Goal: Transaction & Acquisition: Purchase product/service

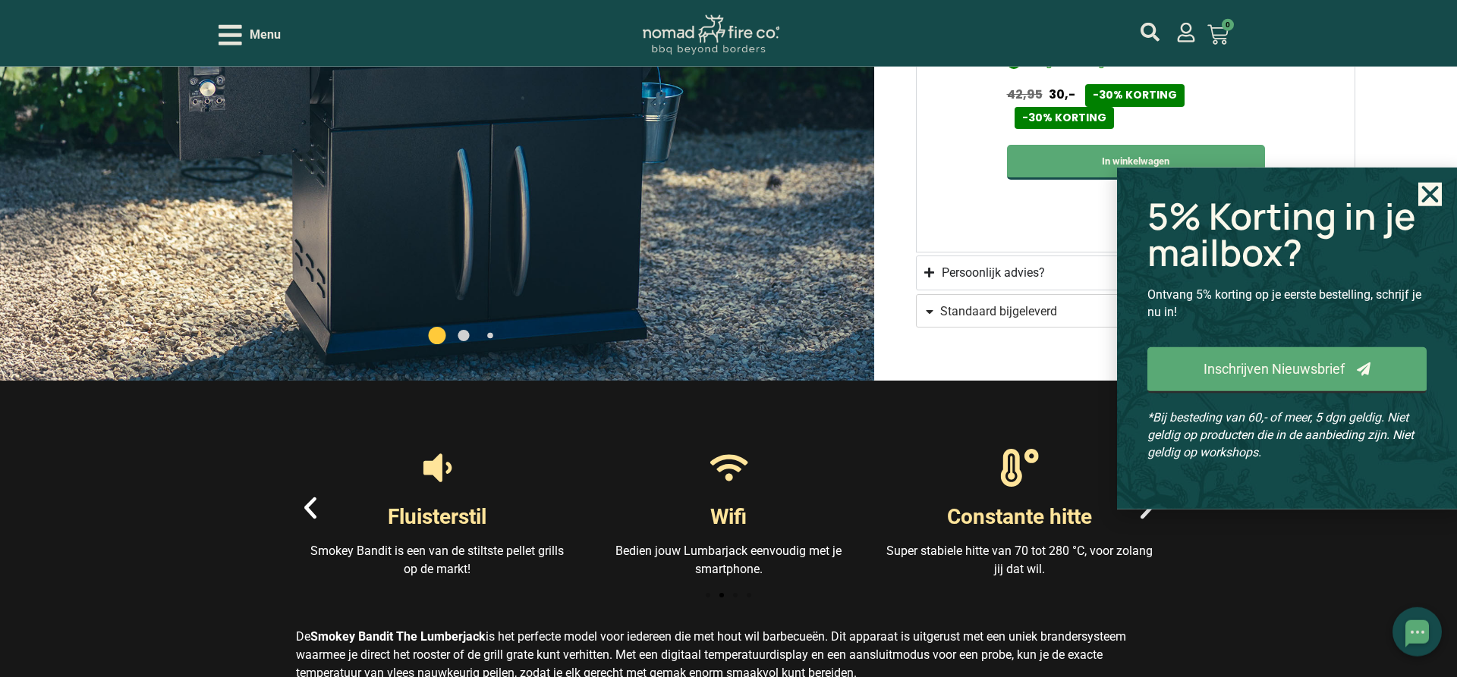
scroll to position [1625, 0]
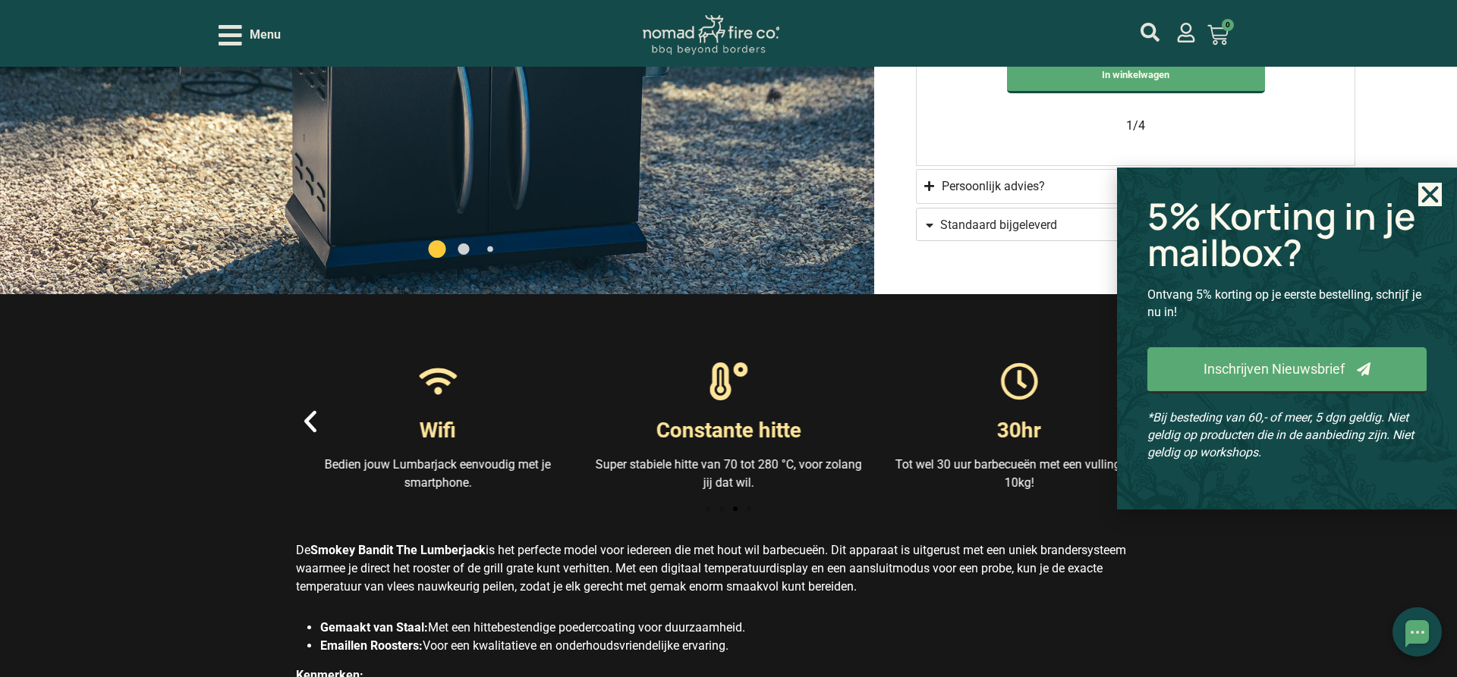
click at [1436, 200] on use "Close" at bounding box center [1430, 195] width 17 height 17
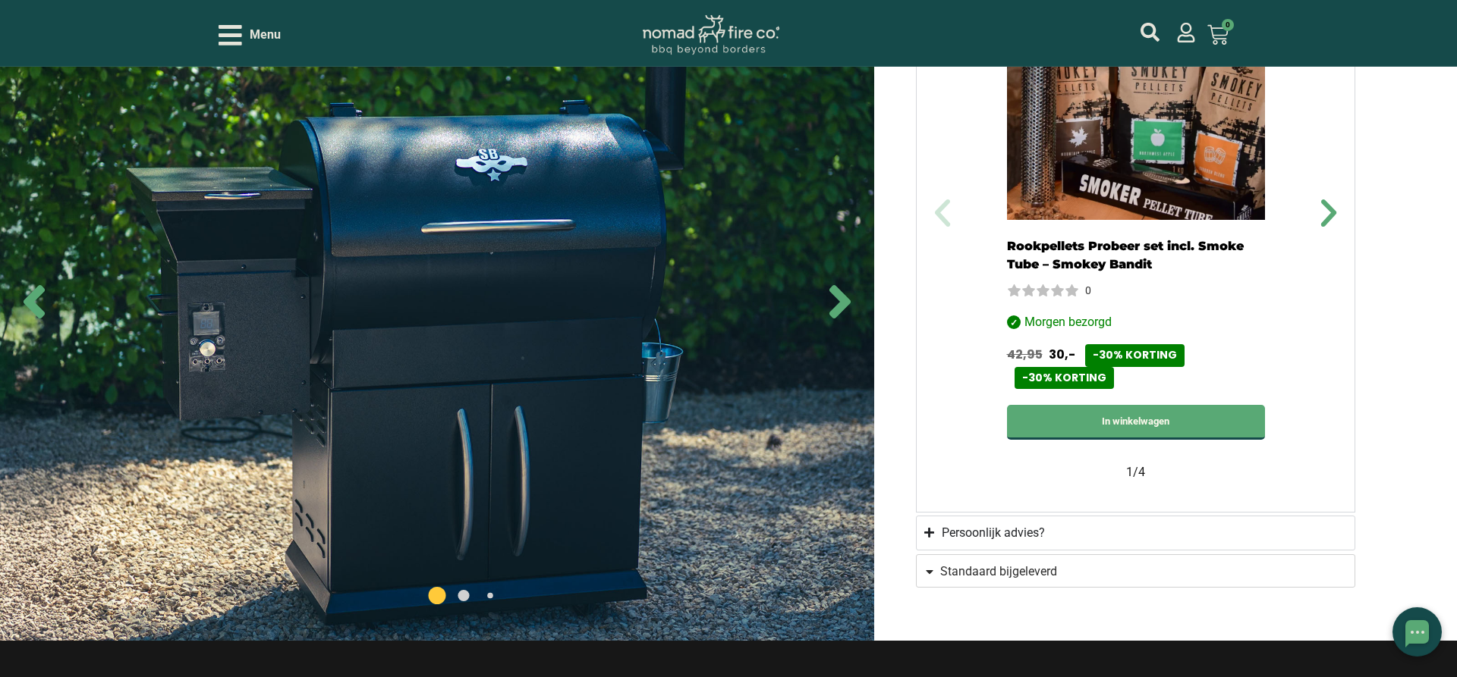
scroll to position [1238, 0]
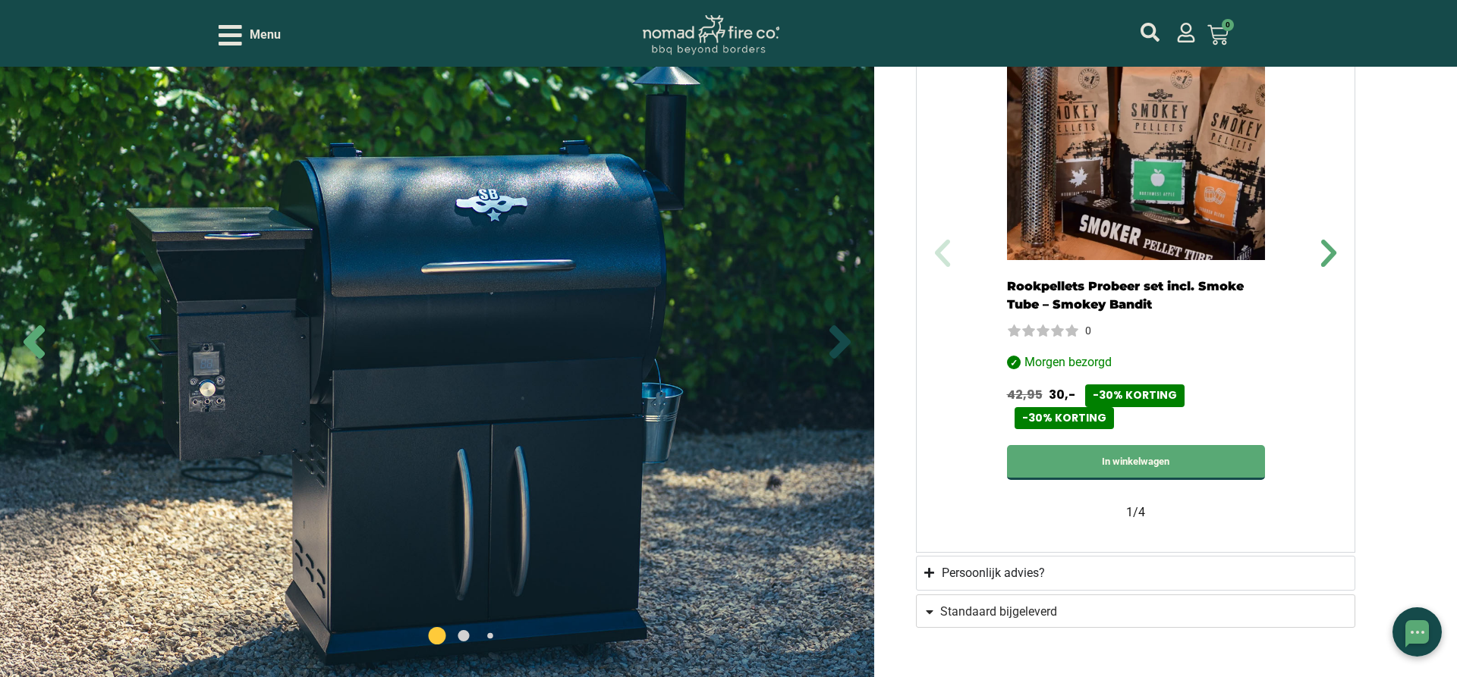
click at [843, 342] on icon "Next slide" at bounding box center [839, 341] width 21 height 33
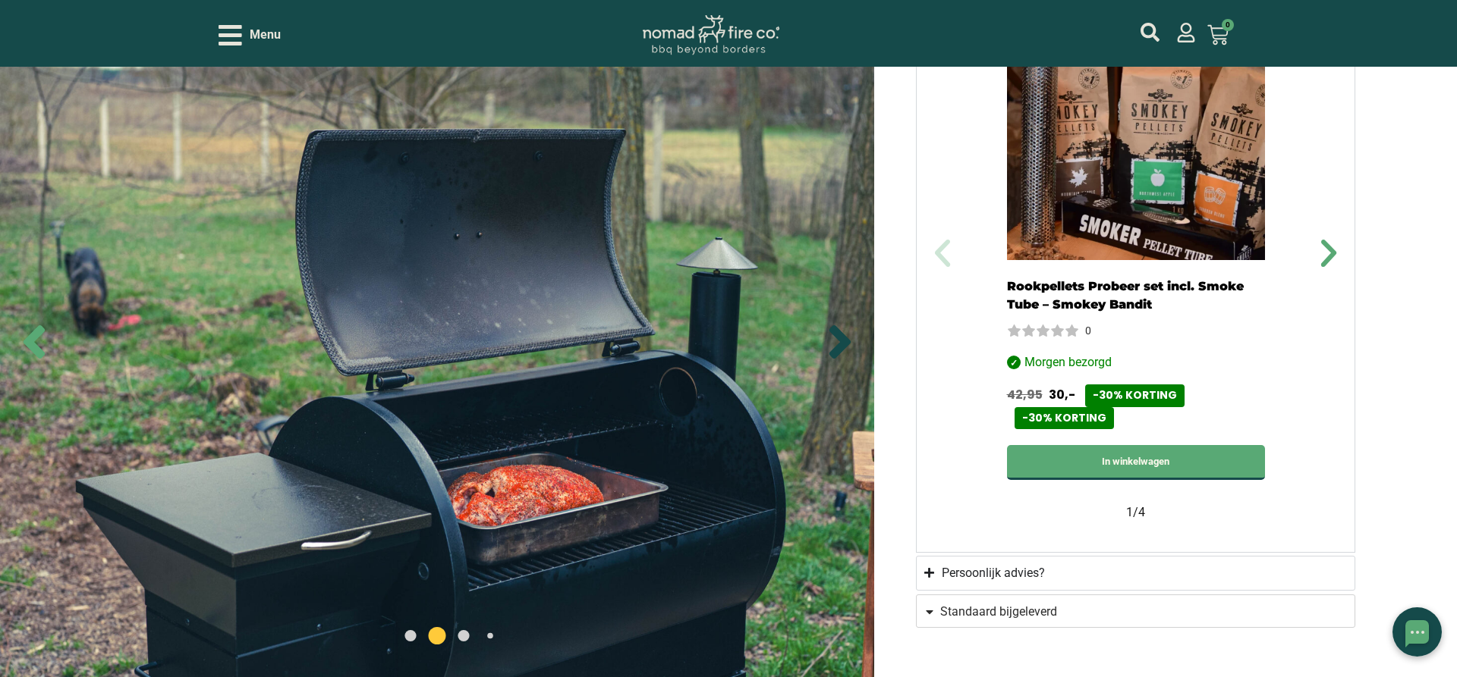
click at [843, 342] on icon "Next slide" at bounding box center [839, 341] width 21 height 33
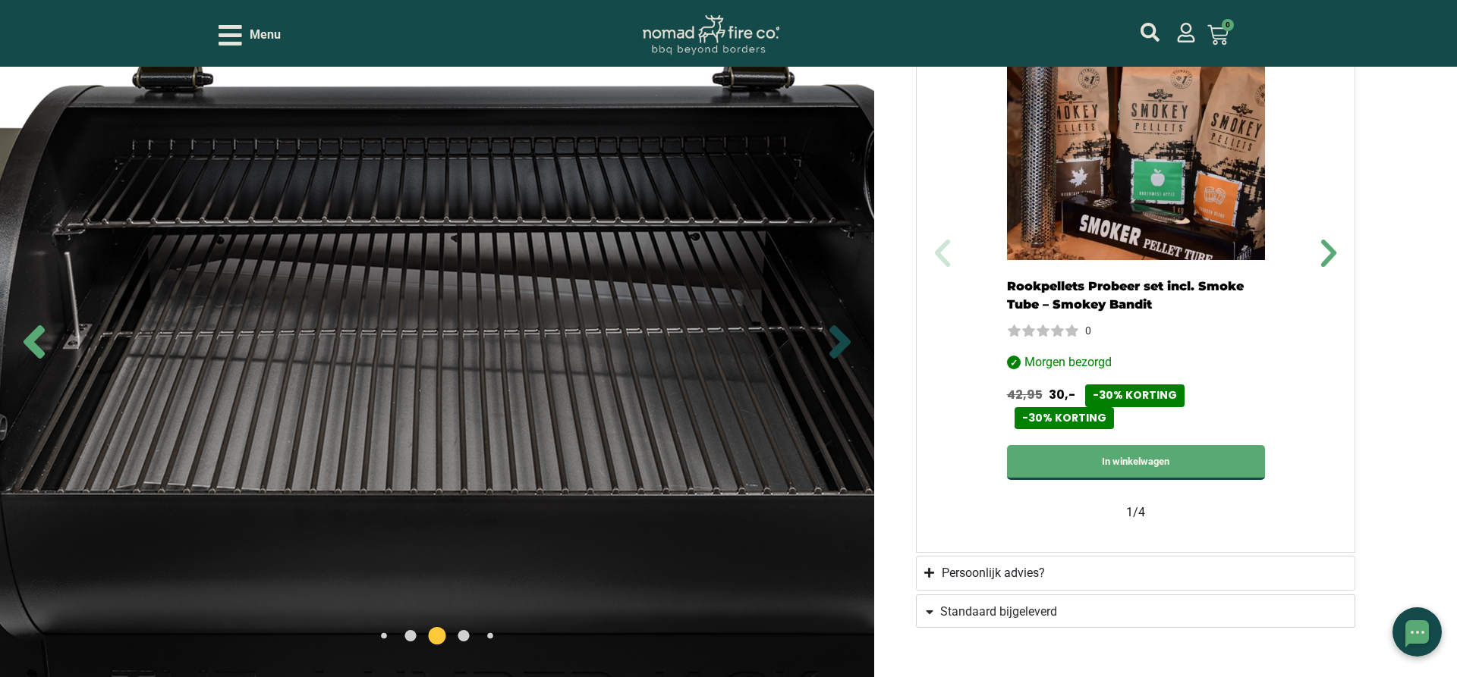
click at [843, 342] on icon "Next slide" at bounding box center [839, 341] width 21 height 33
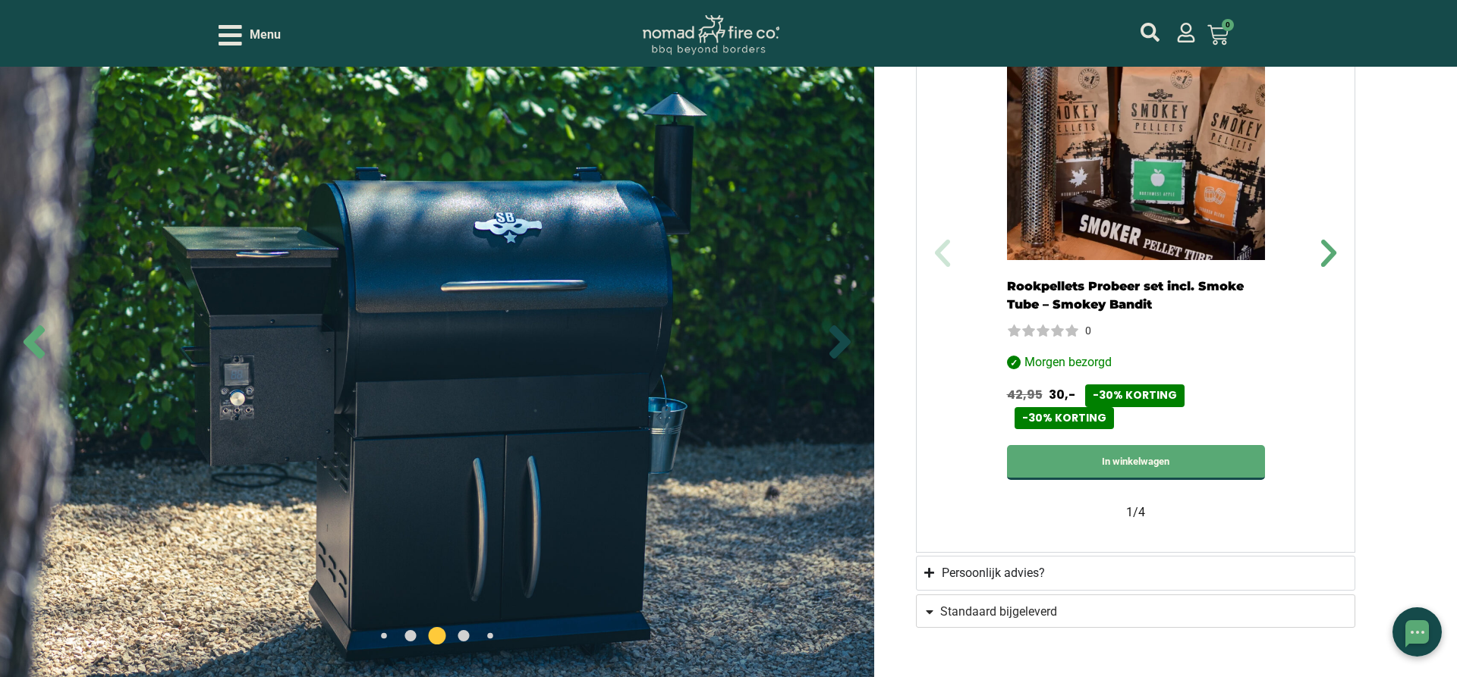
click at [843, 342] on icon "Next slide" at bounding box center [839, 341] width 21 height 33
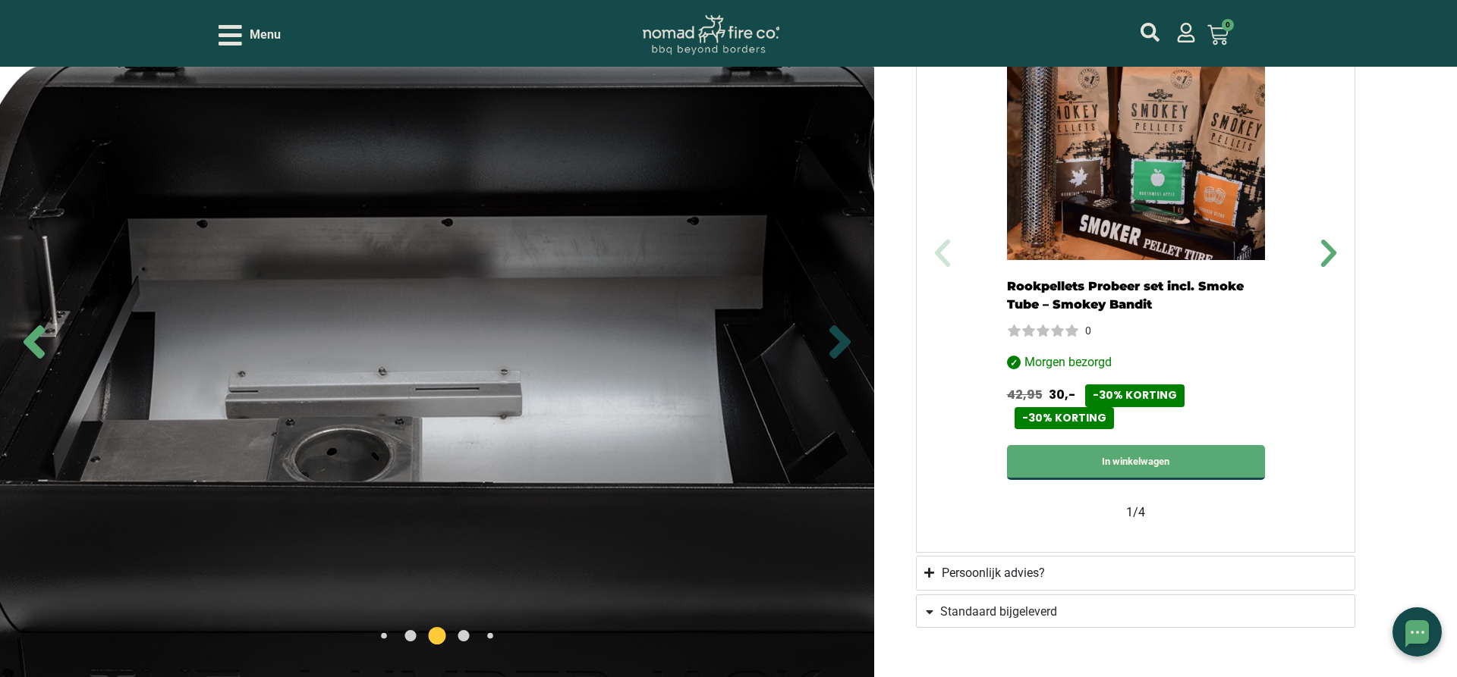
click at [843, 342] on icon "Next slide" at bounding box center [839, 341] width 21 height 33
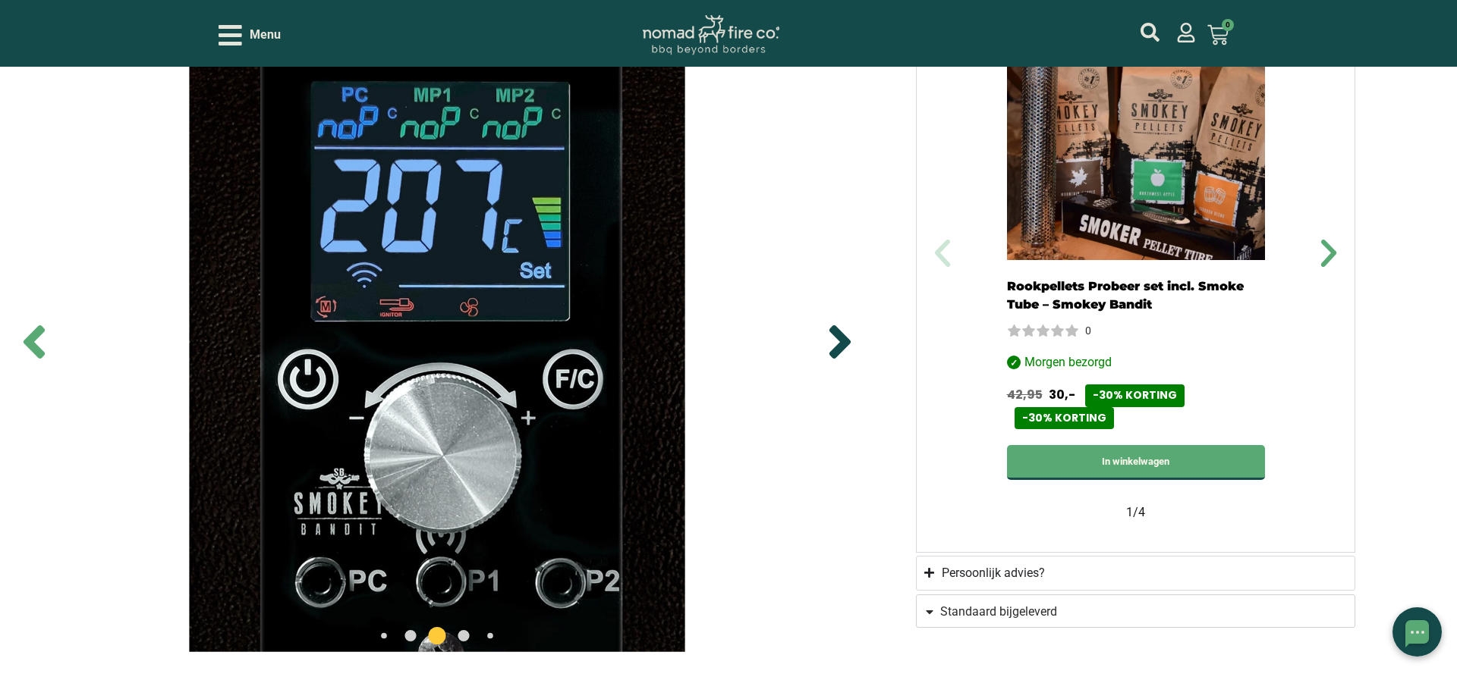
click at [842, 345] on icon "Next slide" at bounding box center [839, 341] width 21 height 33
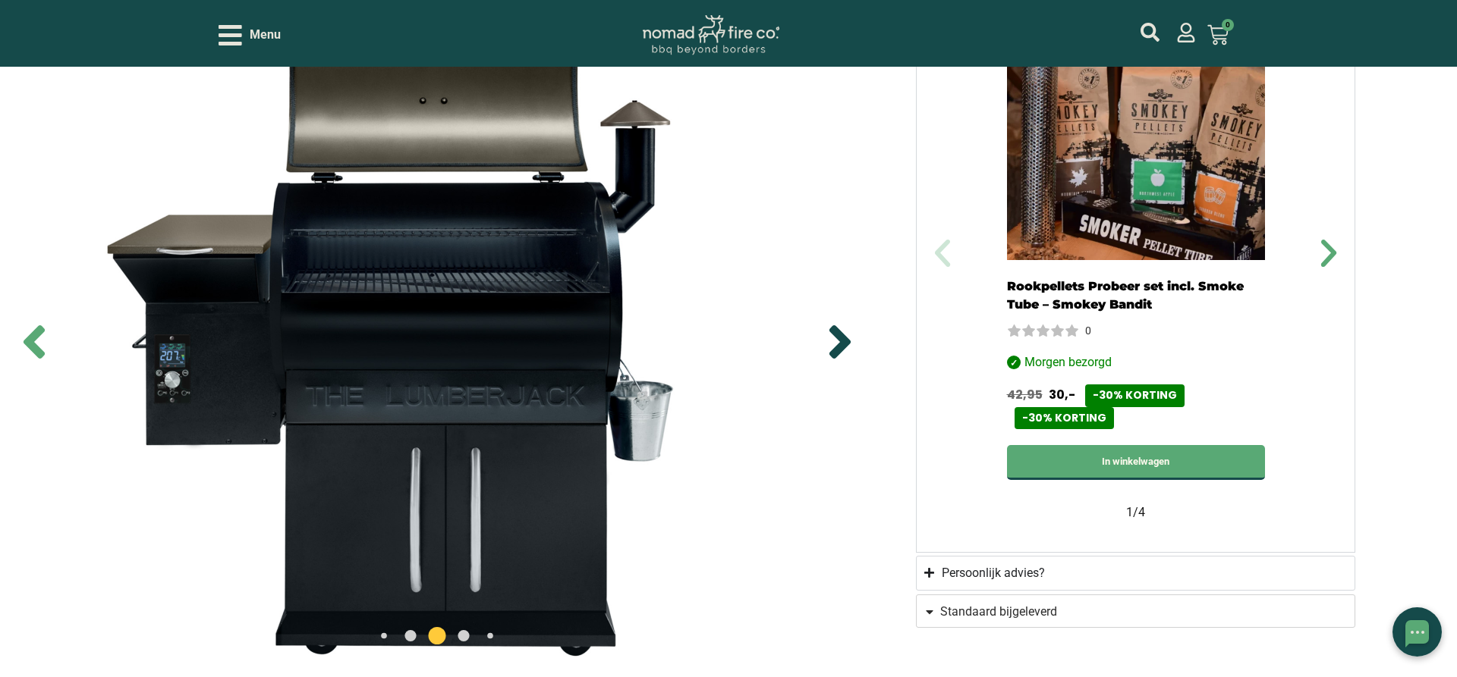
click at [842, 345] on icon "Next slide" at bounding box center [839, 341] width 21 height 33
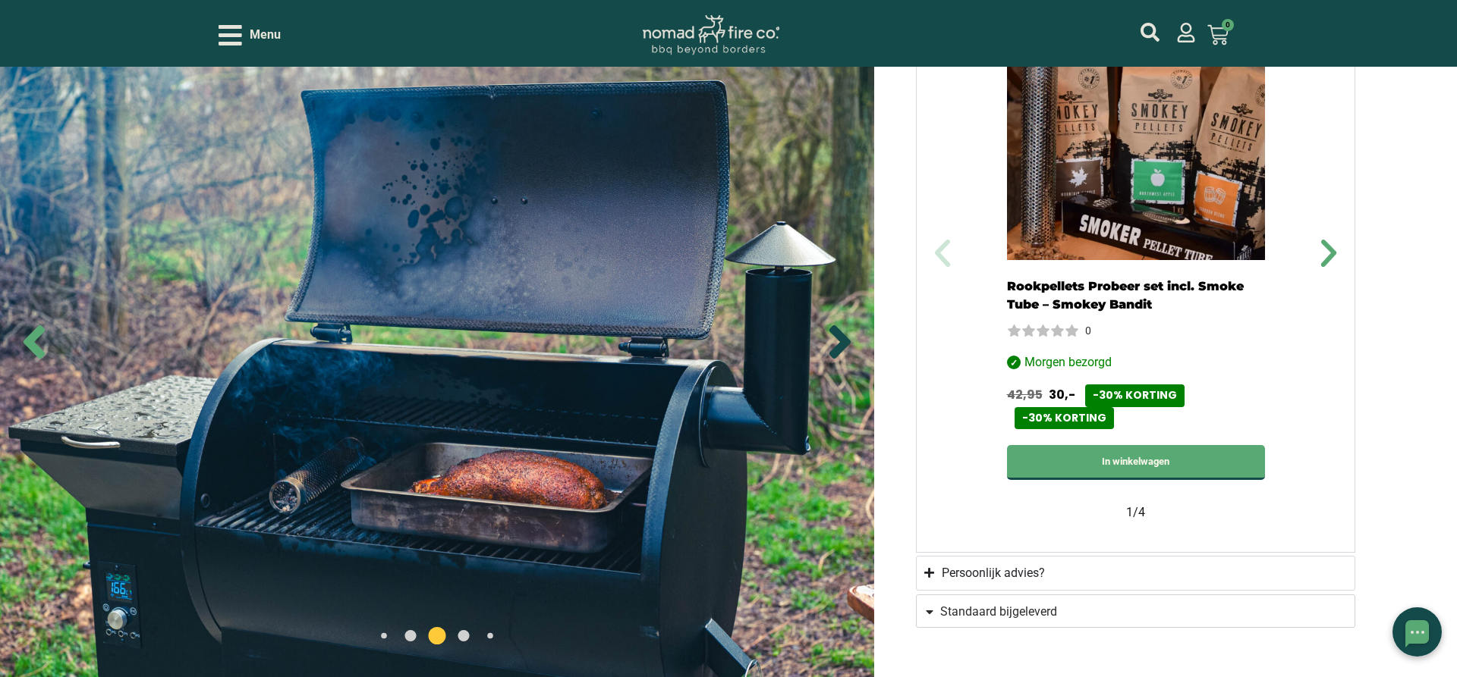
click at [844, 344] on icon "Next slide" at bounding box center [839, 341] width 21 height 33
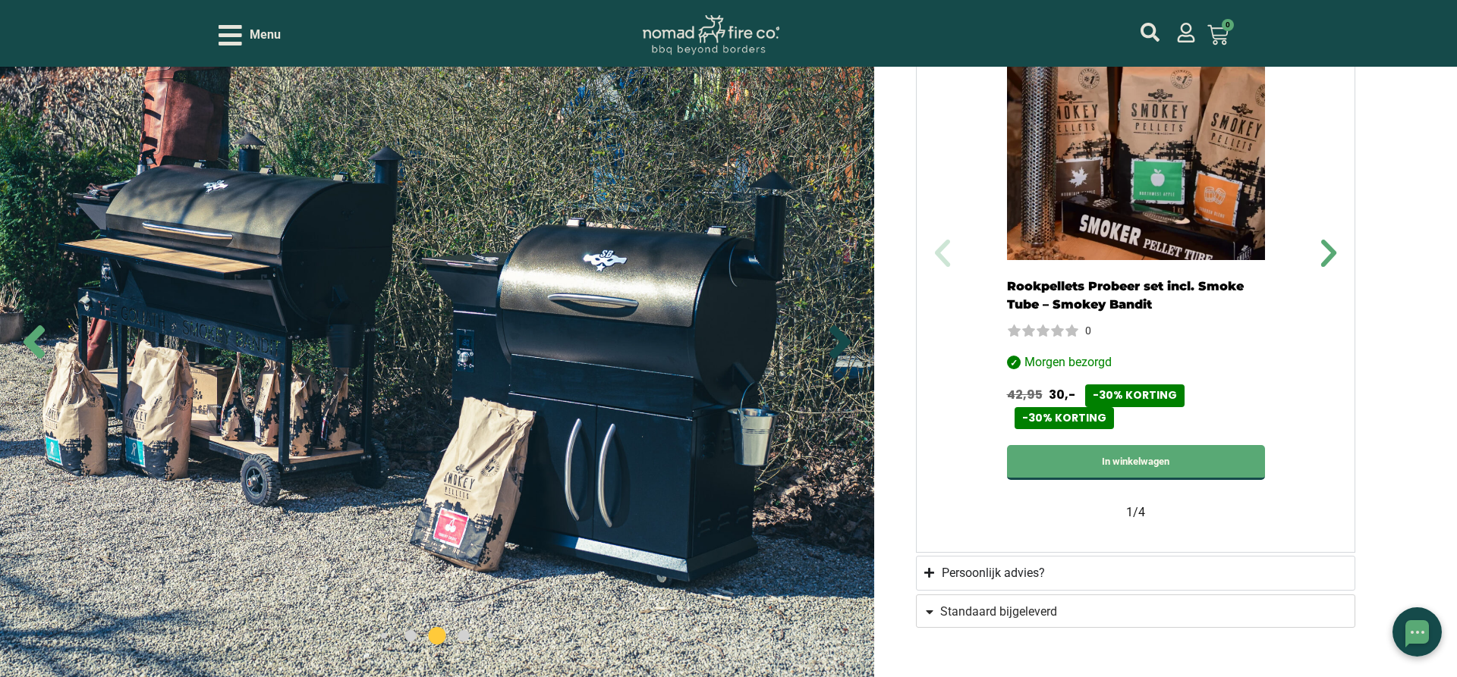
click at [844, 343] on icon "Next slide" at bounding box center [839, 341] width 21 height 33
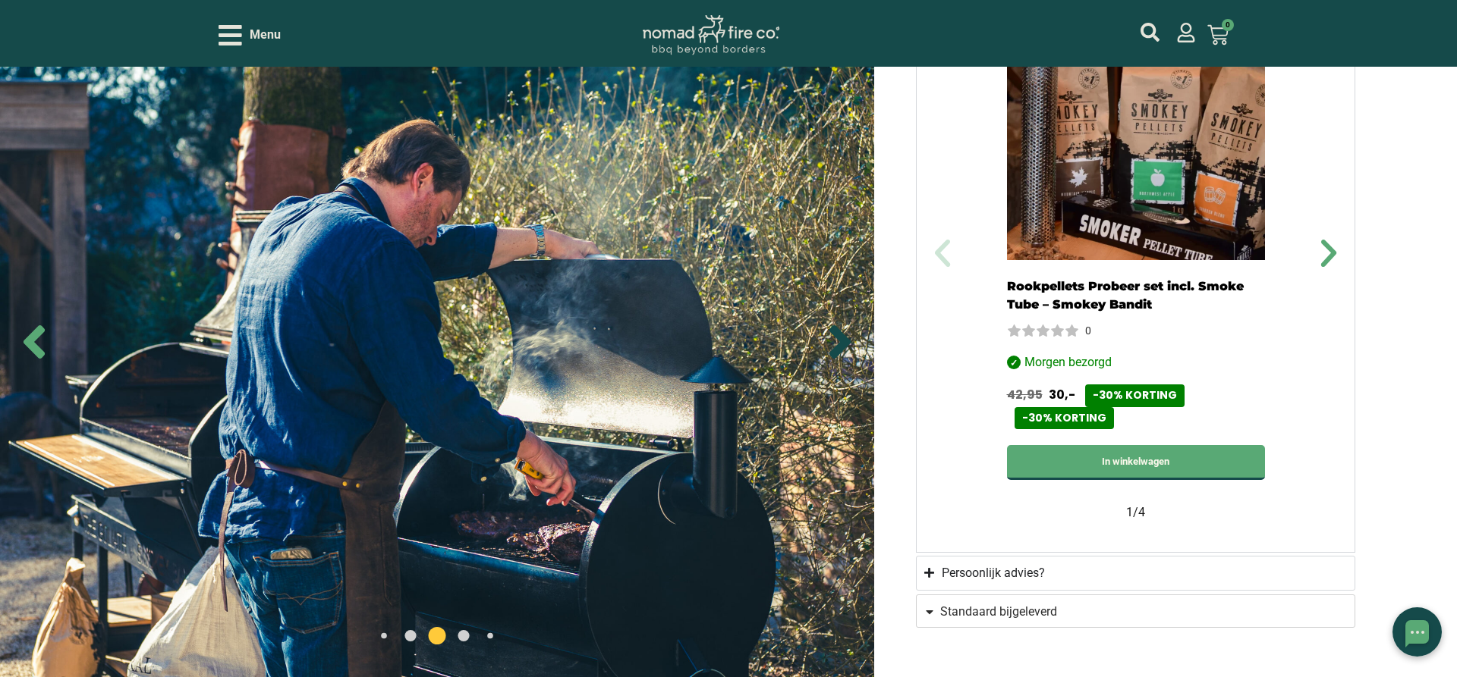
click at [844, 343] on icon "Next slide" at bounding box center [839, 341] width 21 height 33
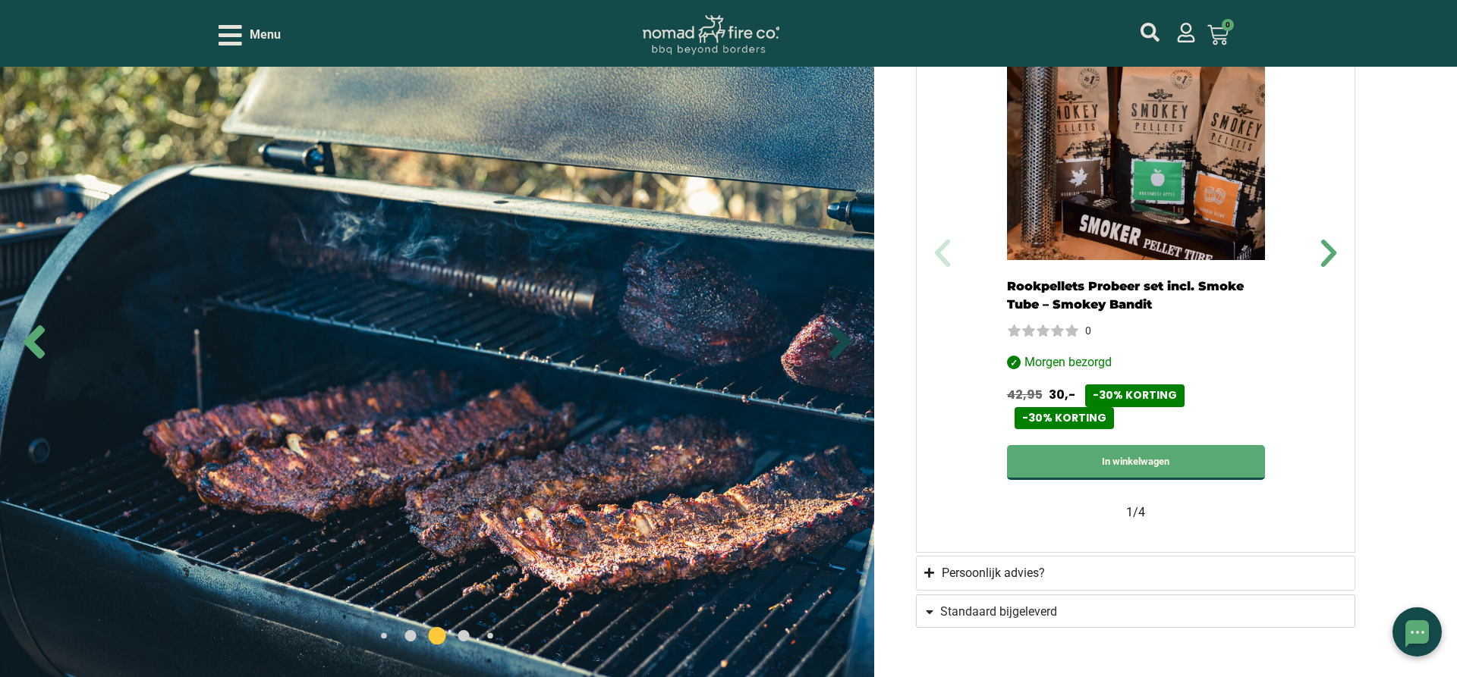
click at [844, 343] on icon "Next slide" at bounding box center [839, 341] width 21 height 33
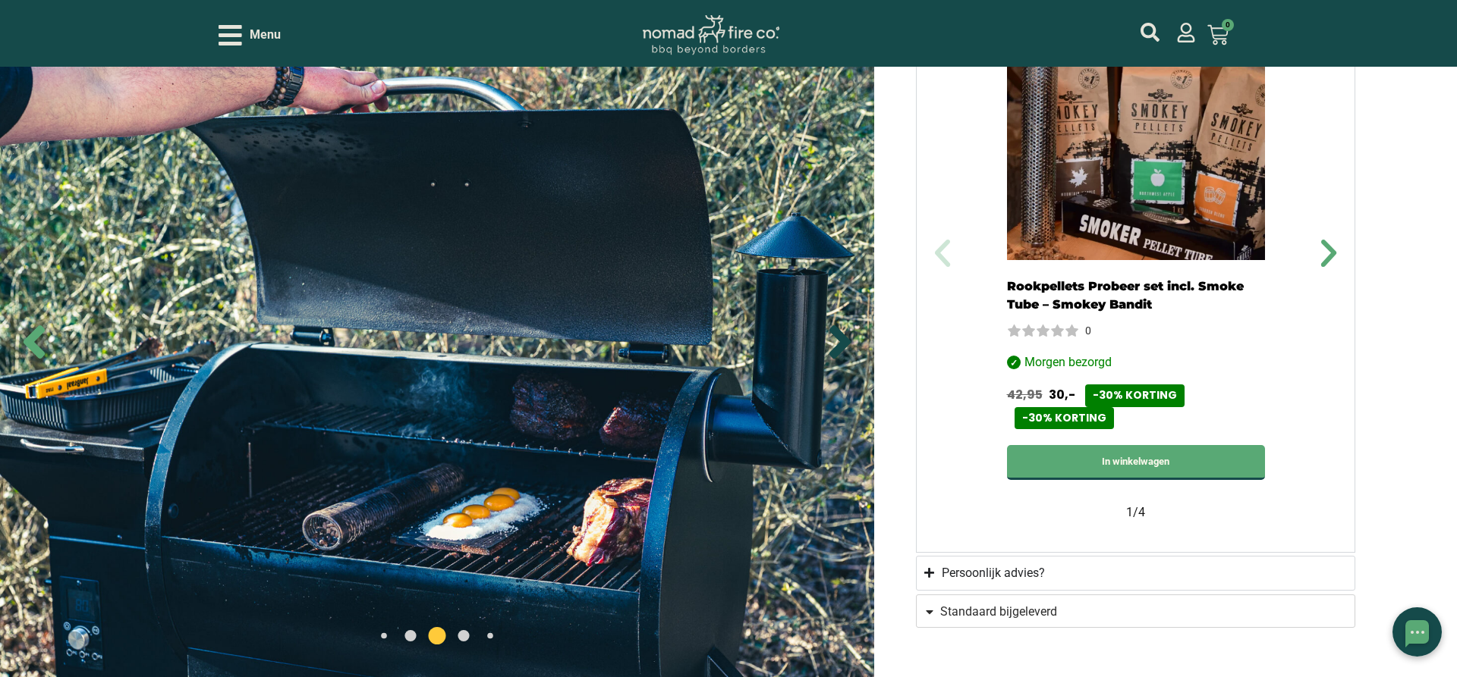
click at [844, 343] on icon "Next slide" at bounding box center [839, 341] width 21 height 33
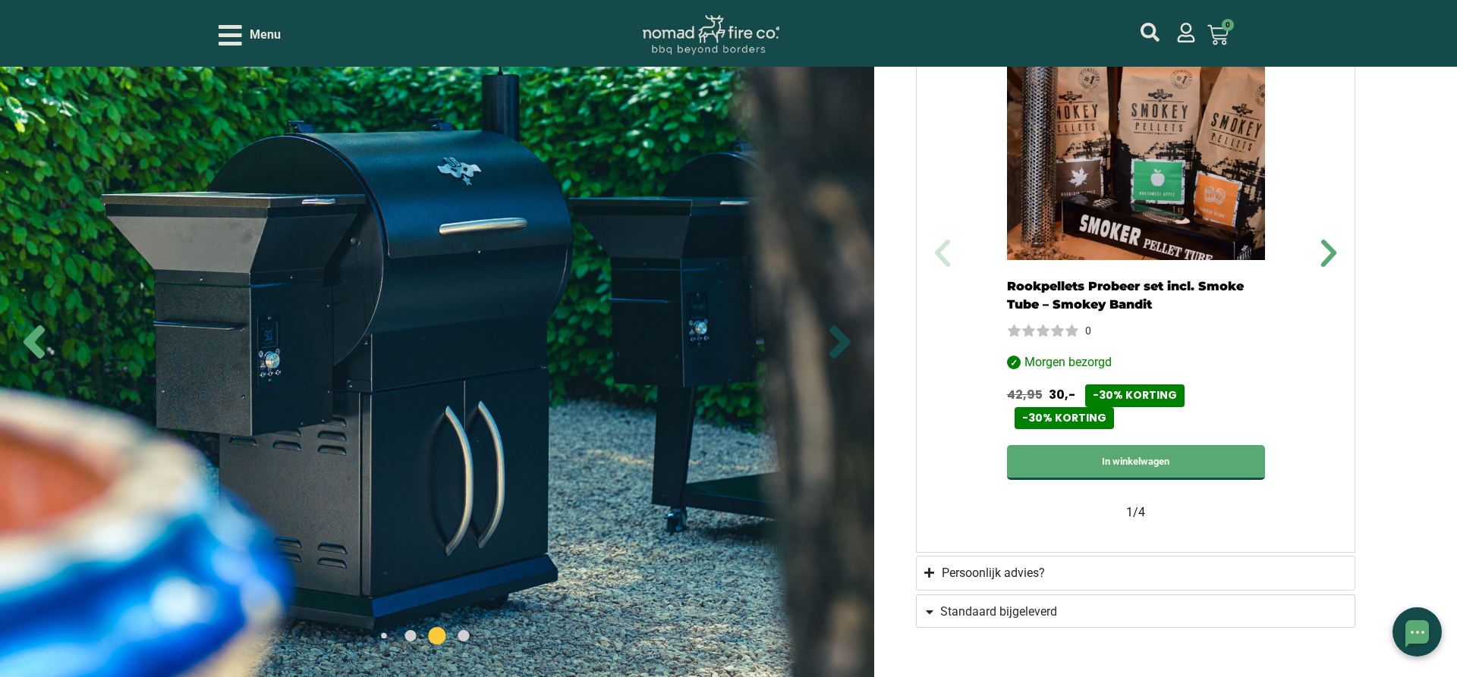
click at [844, 343] on icon "Next slide" at bounding box center [839, 341] width 21 height 33
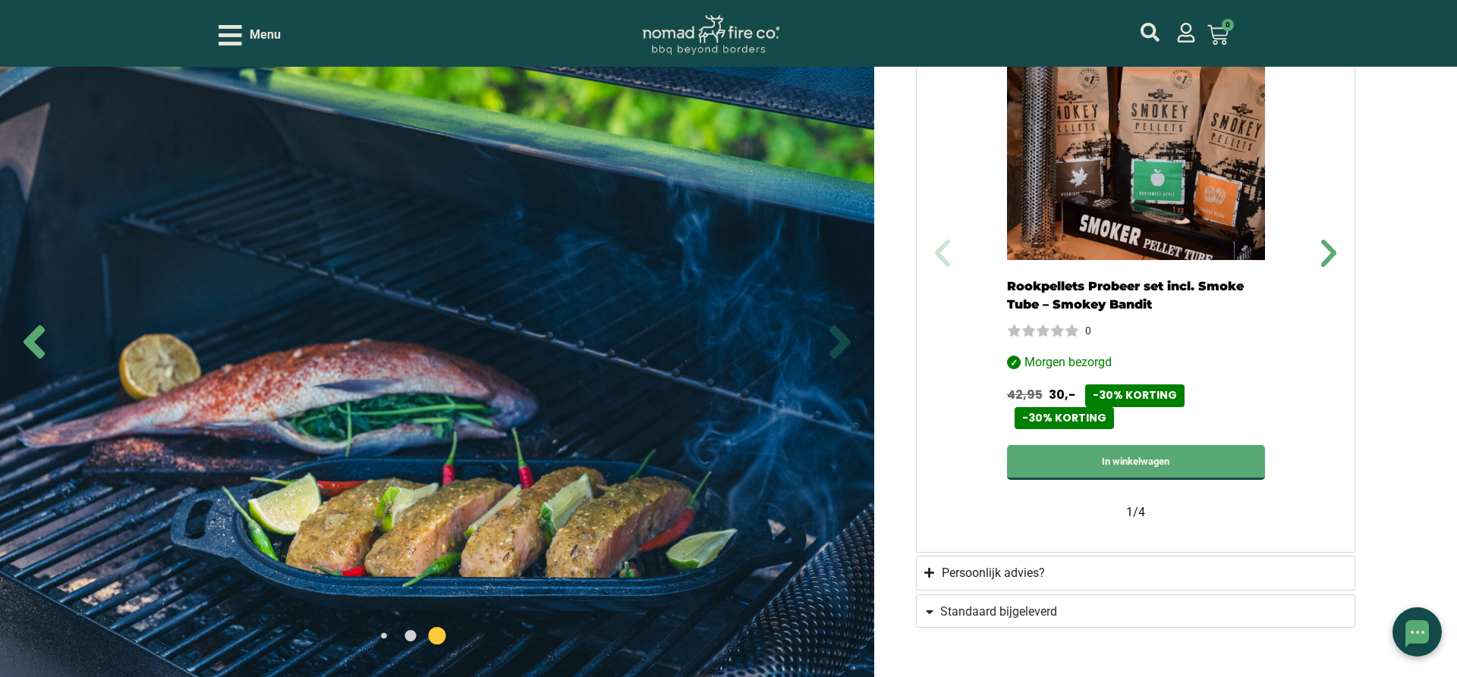
click at [844, 343] on icon "Next slide" at bounding box center [839, 341] width 21 height 33
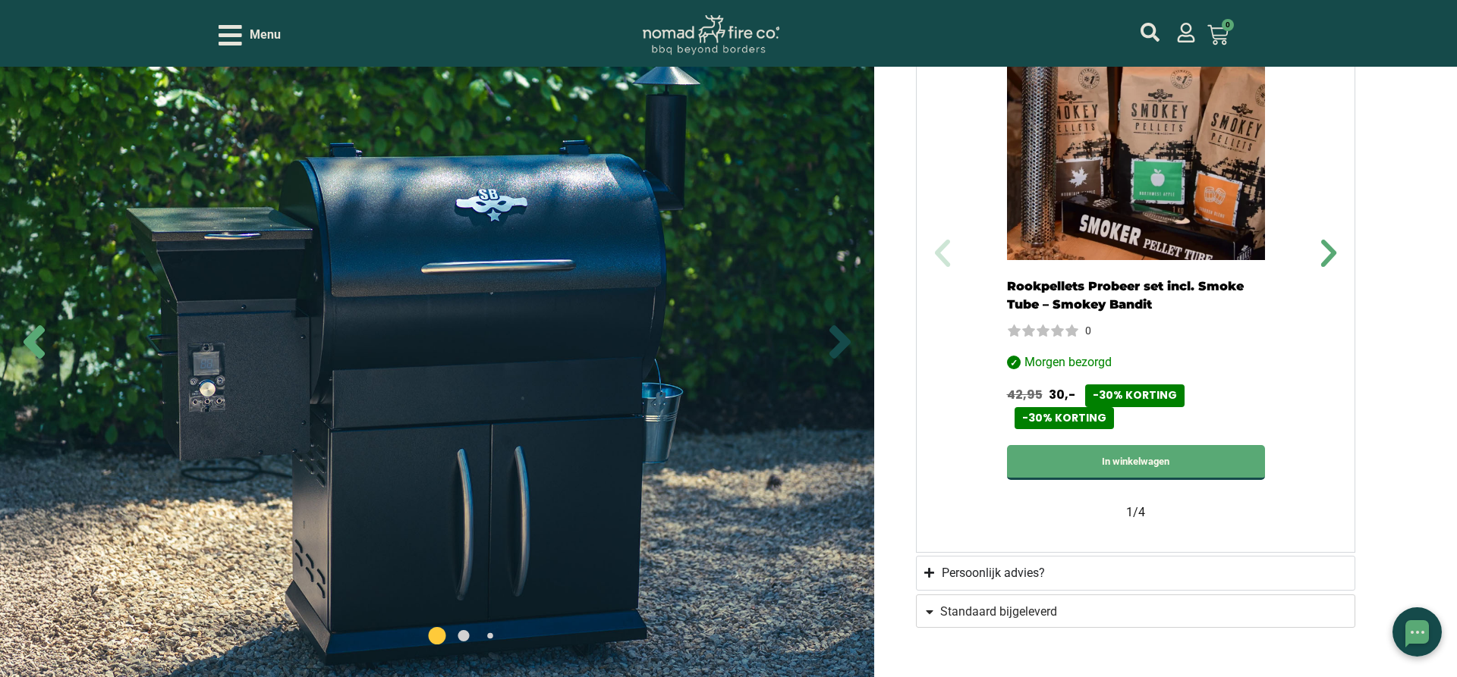
click at [844, 343] on icon "Next slide" at bounding box center [839, 341] width 21 height 33
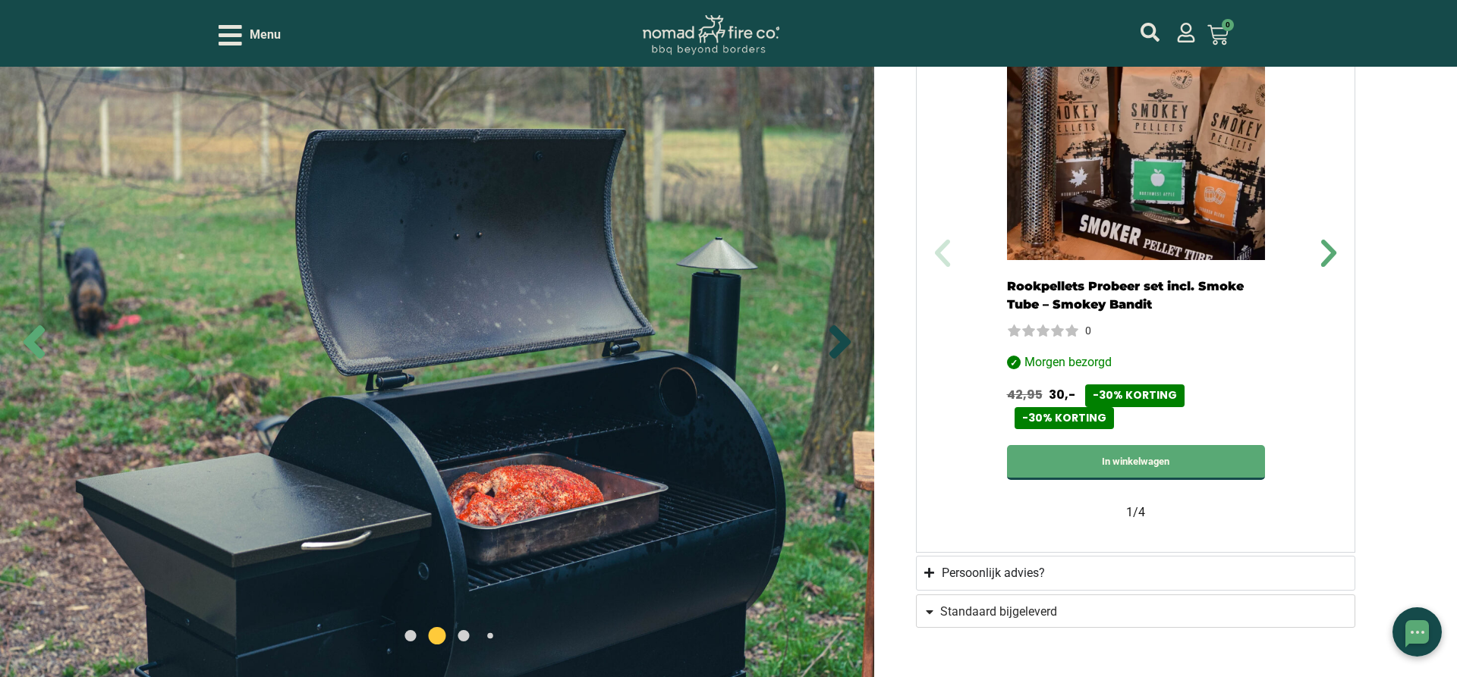
click at [844, 341] on icon "Next slide" at bounding box center [839, 341] width 21 height 33
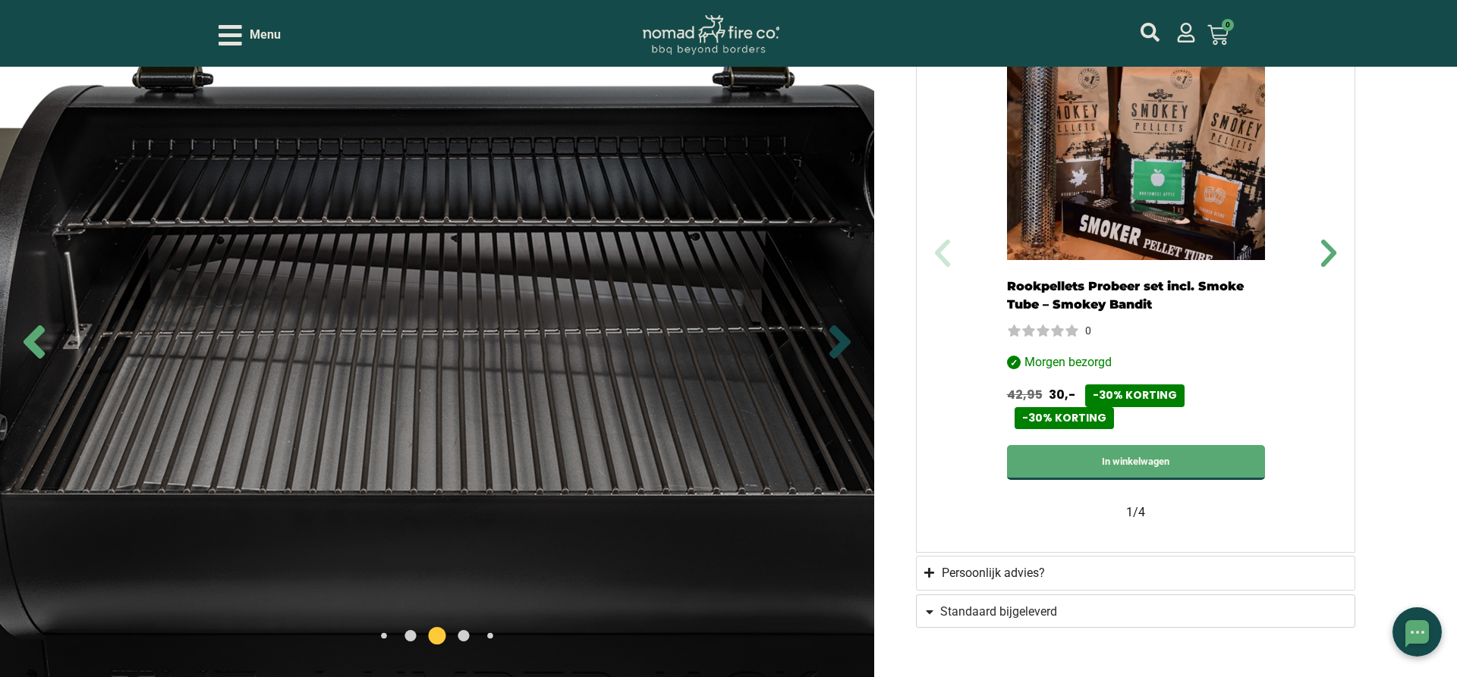
click at [844, 341] on icon "Next slide" at bounding box center [839, 341] width 21 height 33
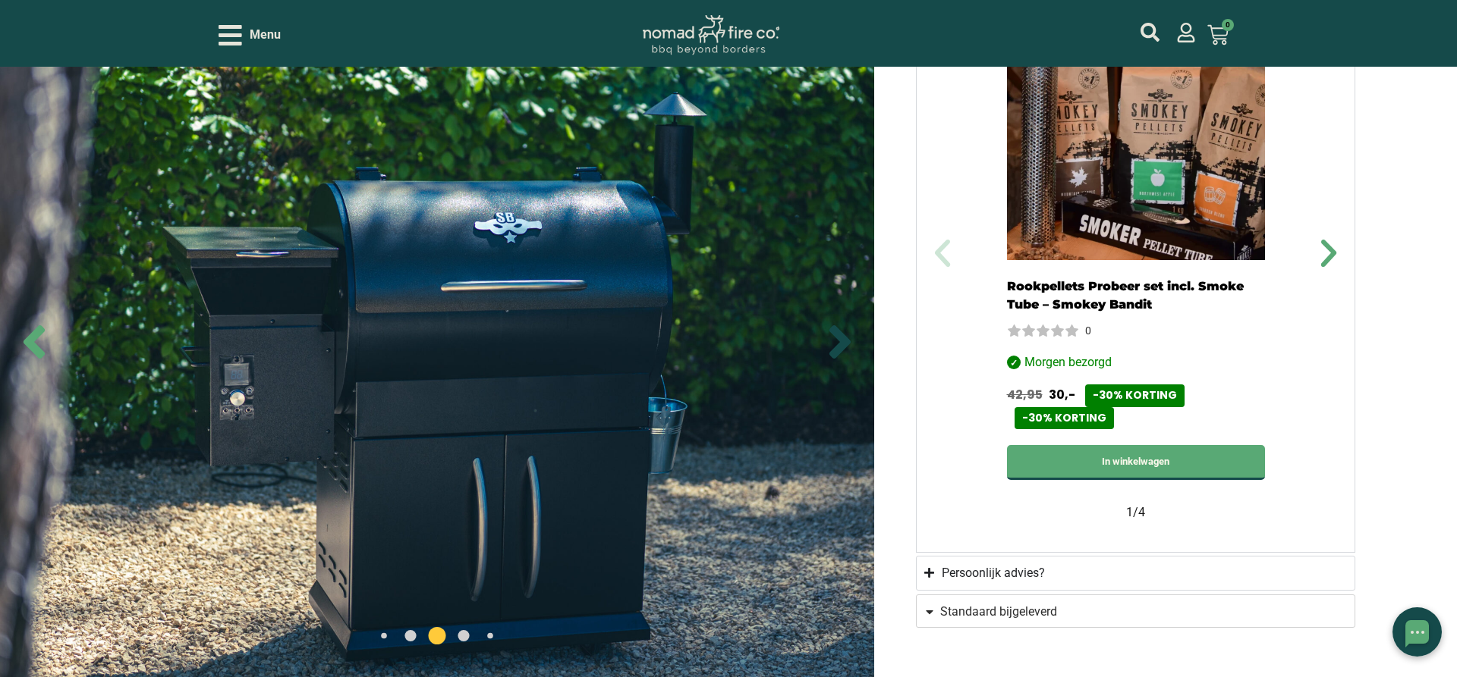
click at [844, 341] on icon "Next slide" at bounding box center [839, 341] width 21 height 33
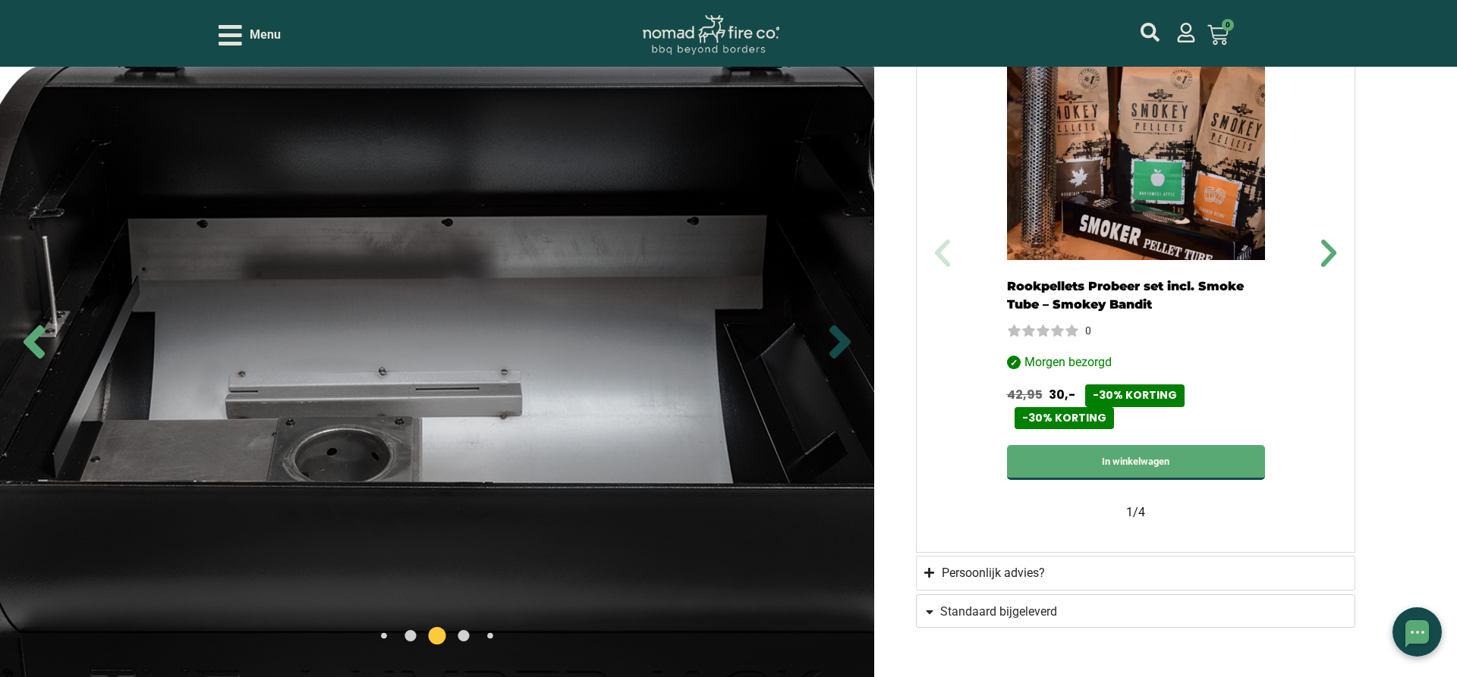
click at [844, 341] on icon "Next slide" at bounding box center [839, 341] width 21 height 33
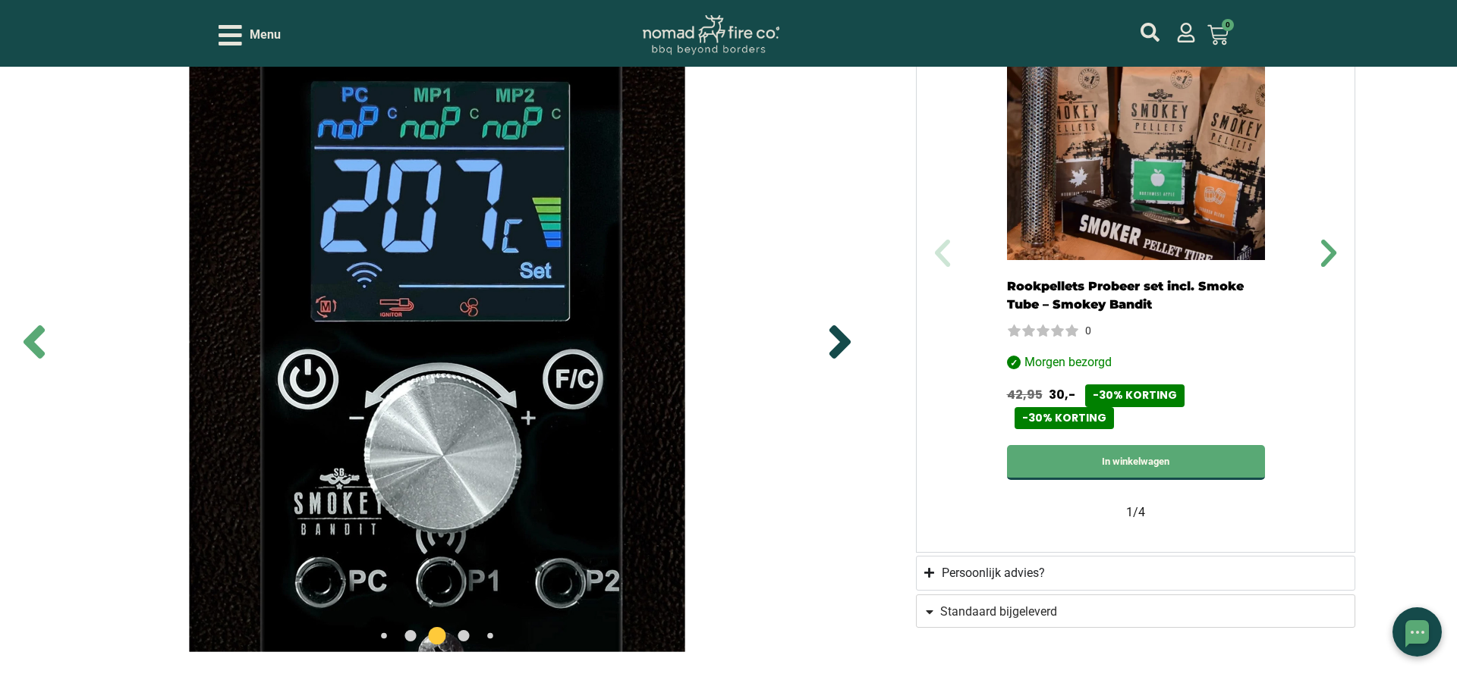
click at [844, 341] on icon "Next slide" at bounding box center [839, 341] width 21 height 33
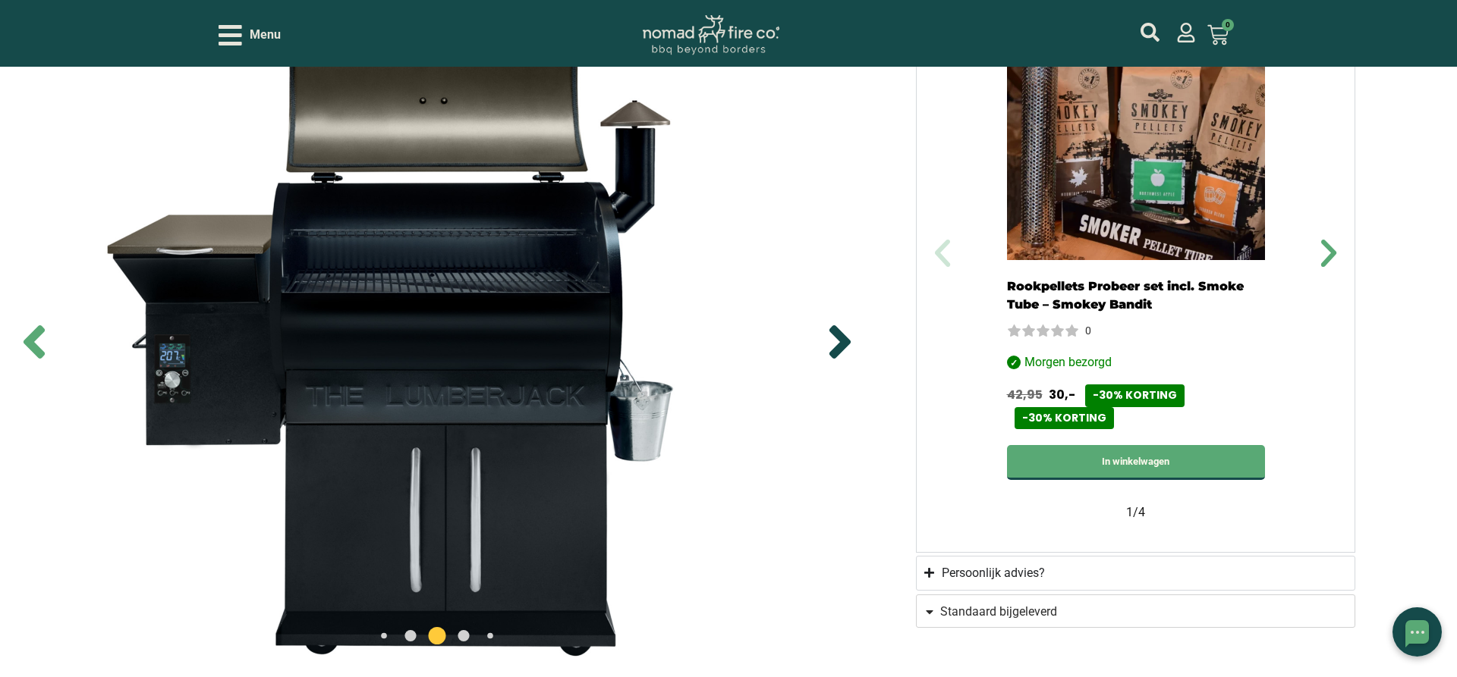
click at [844, 341] on icon "Next slide" at bounding box center [839, 341] width 21 height 33
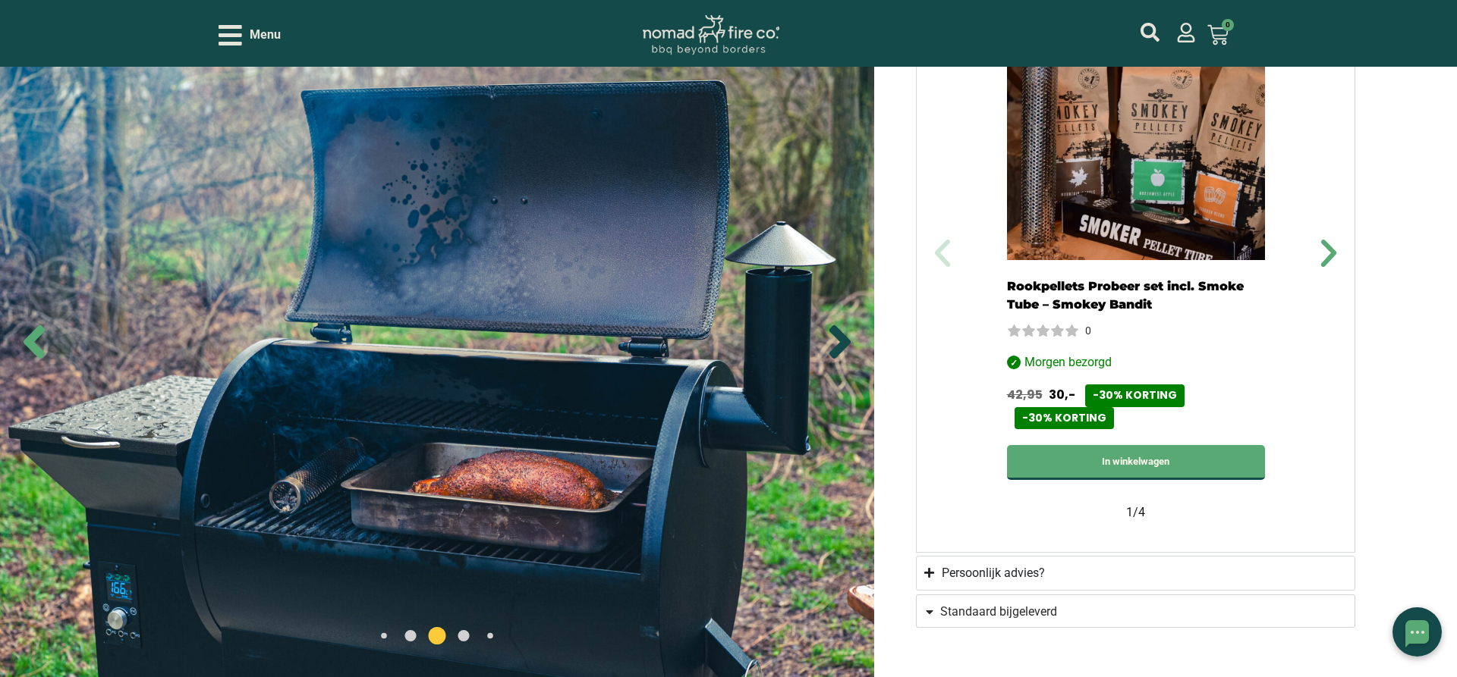
click at [844, 341] on icon "Next slide" at bounding box center [839, 341] width 21 height 33
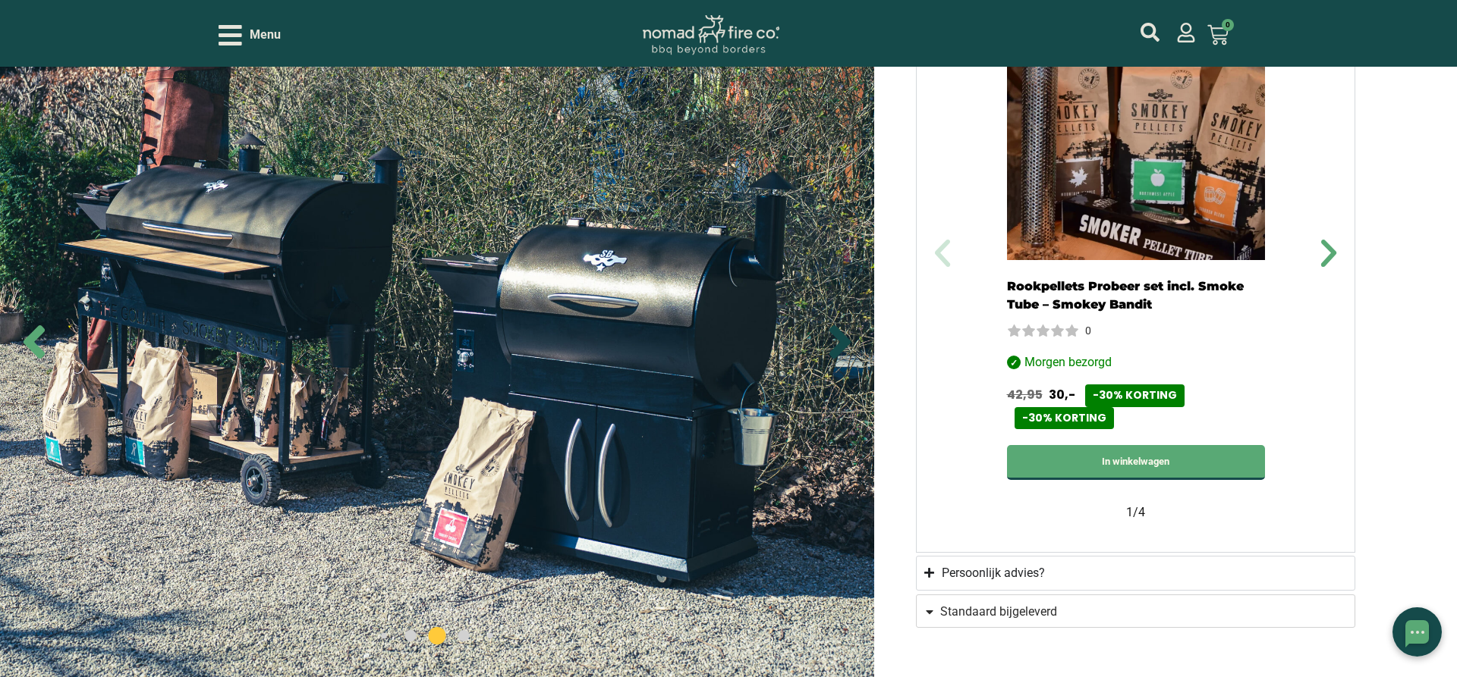
click at [844, 341] on icon "Next slide" at bounding box center [839, 341] width 21 height 33
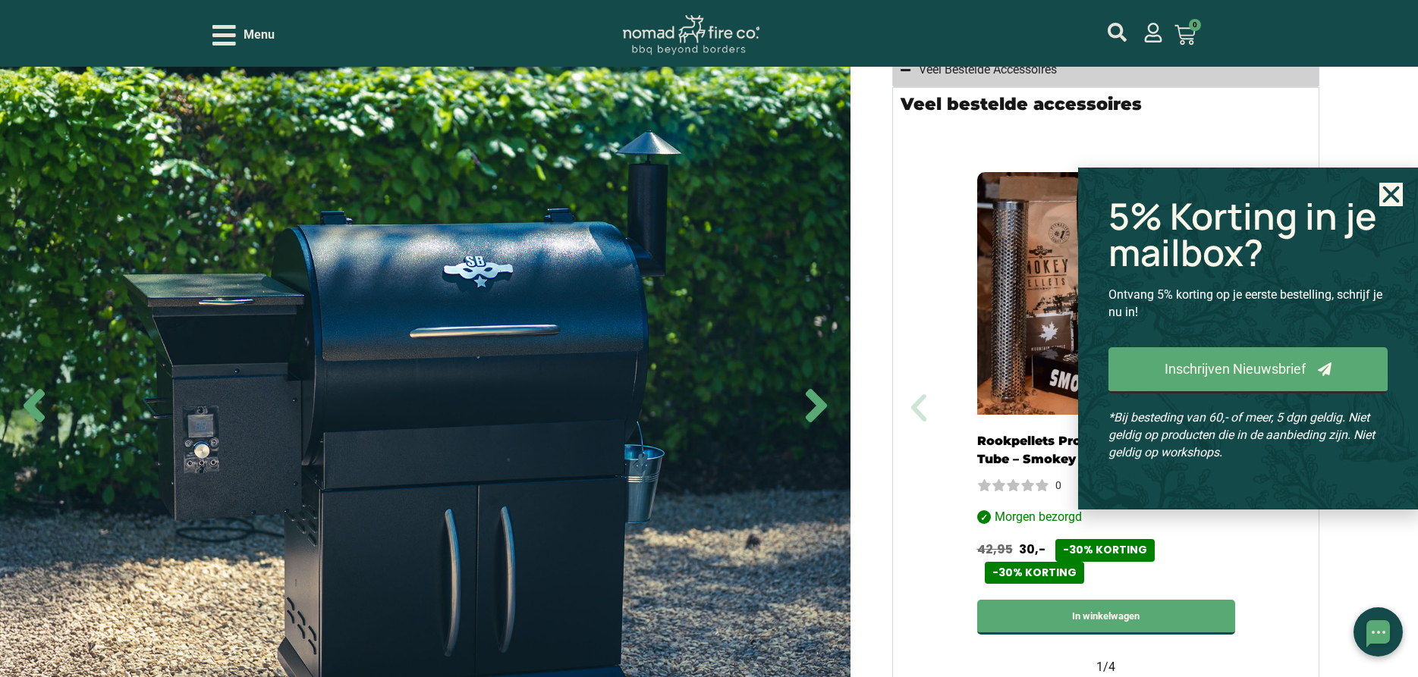
scroll to position [774, 0]
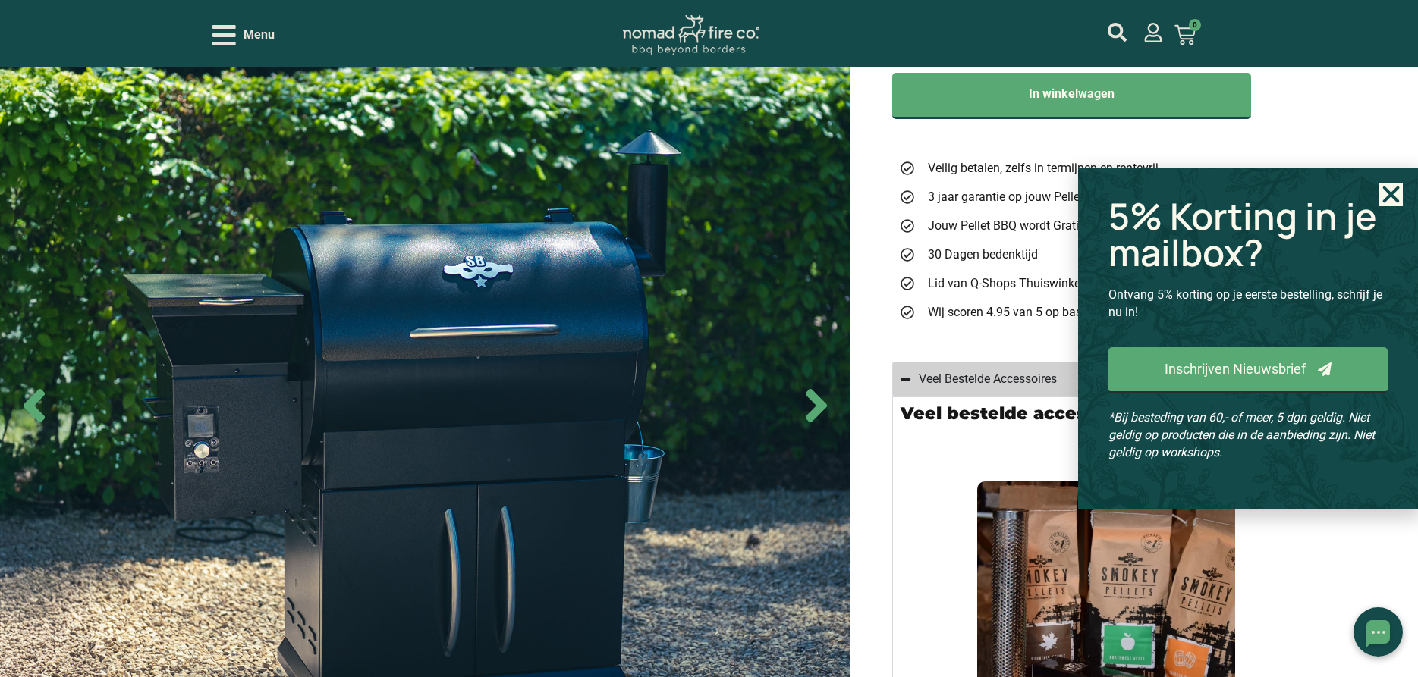
click at [1391, 203] on icon "Close" at bounding box center [1391, 195] width 24 height 24
